Goal: Browse casually

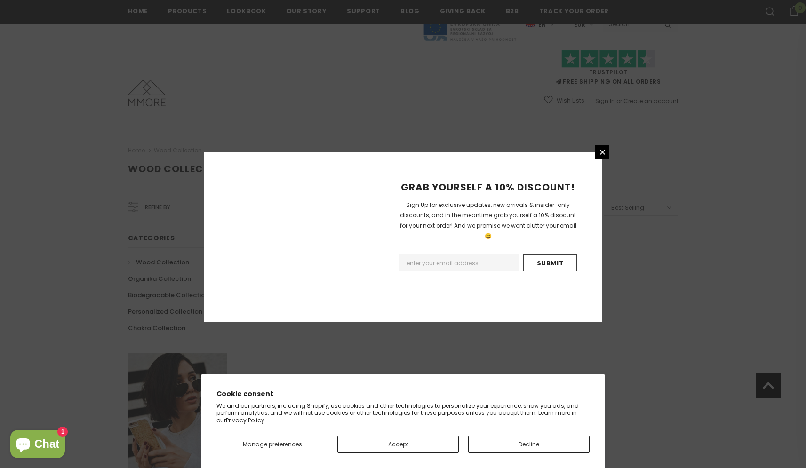
scroll to position [496, 0]
